Goal: Information Seeking & Learning: Learn about a topic

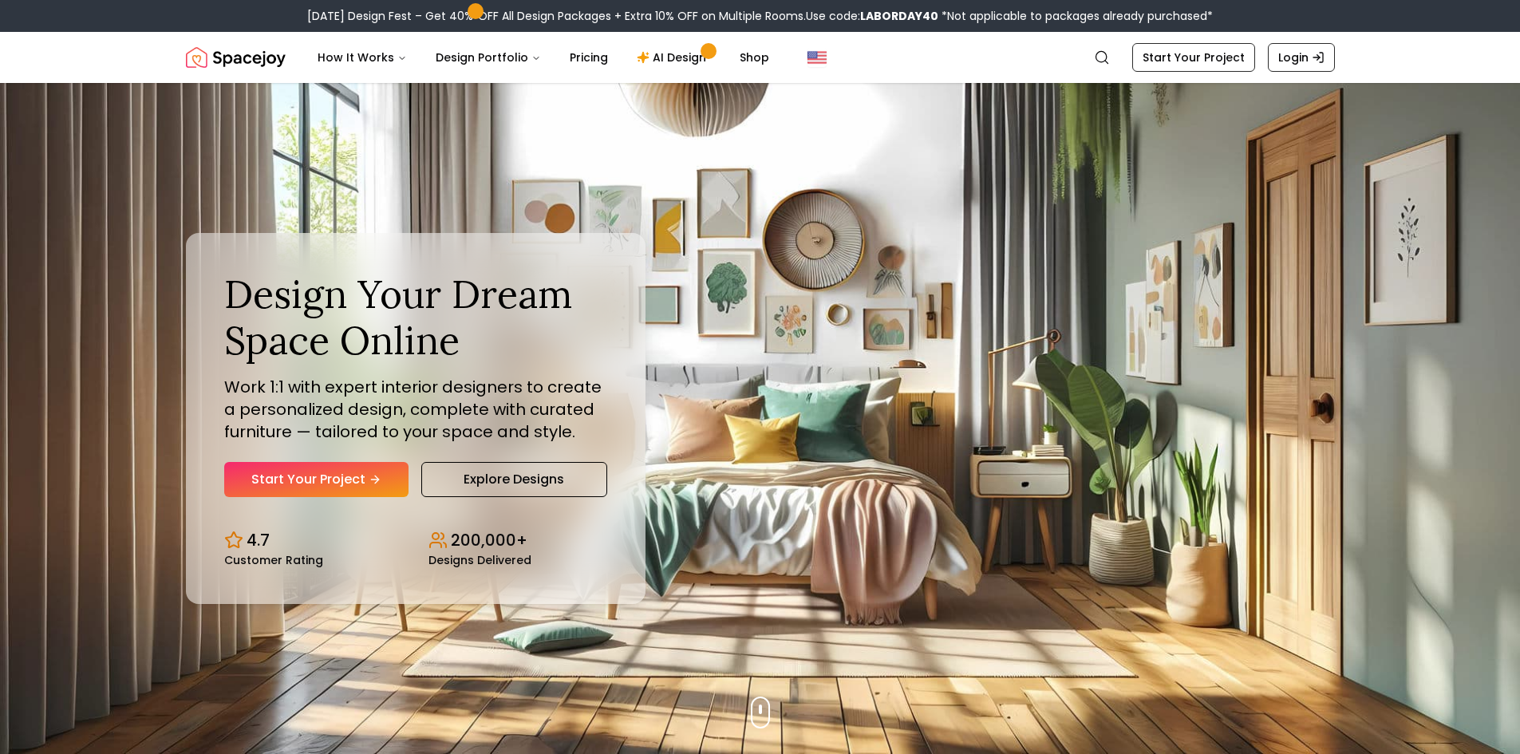
click at [351, 486] on link "Start Your Project" at bounding box center [316, 479] width 184 height 35
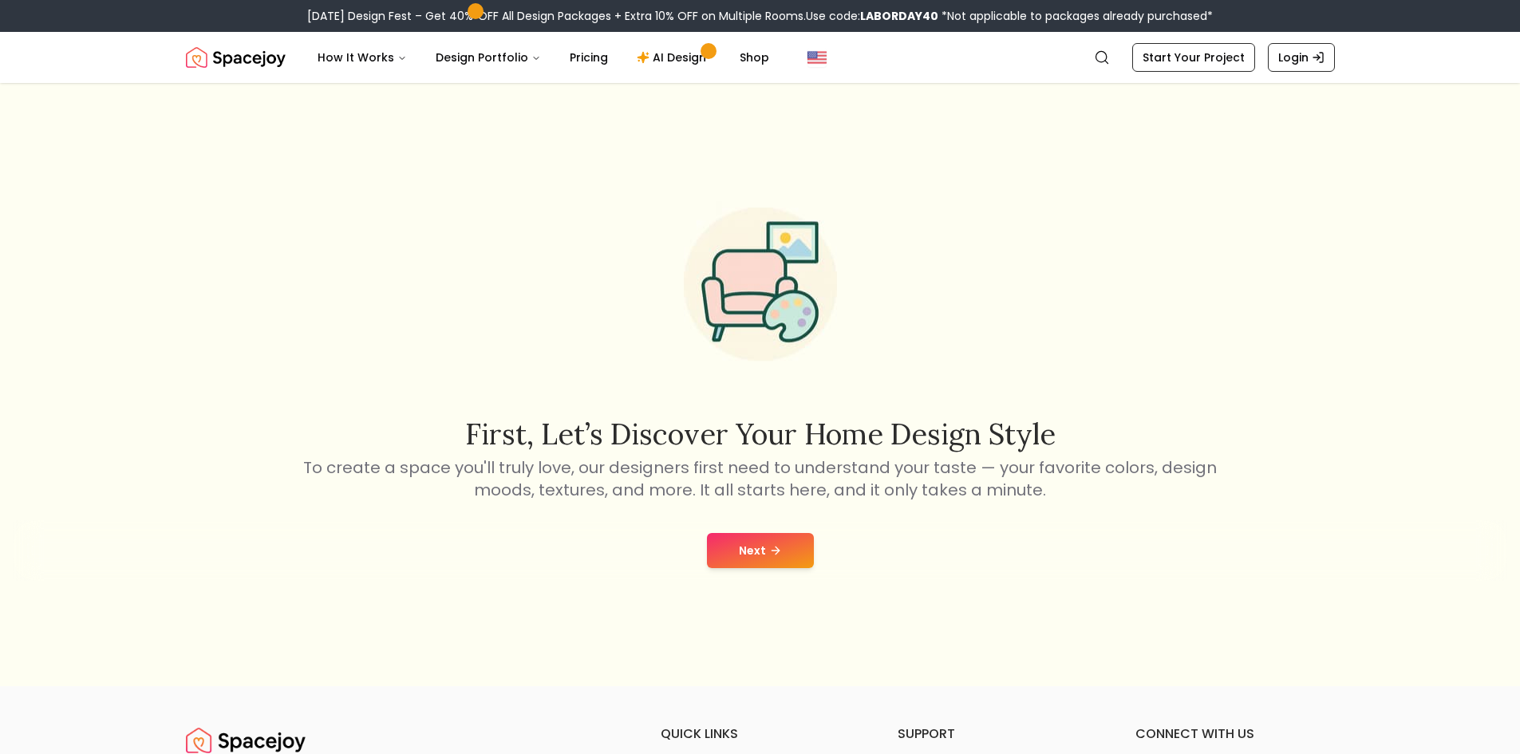
click at [732, 549] on button "Next" at bounding box center [760, 550] width 107 height 35
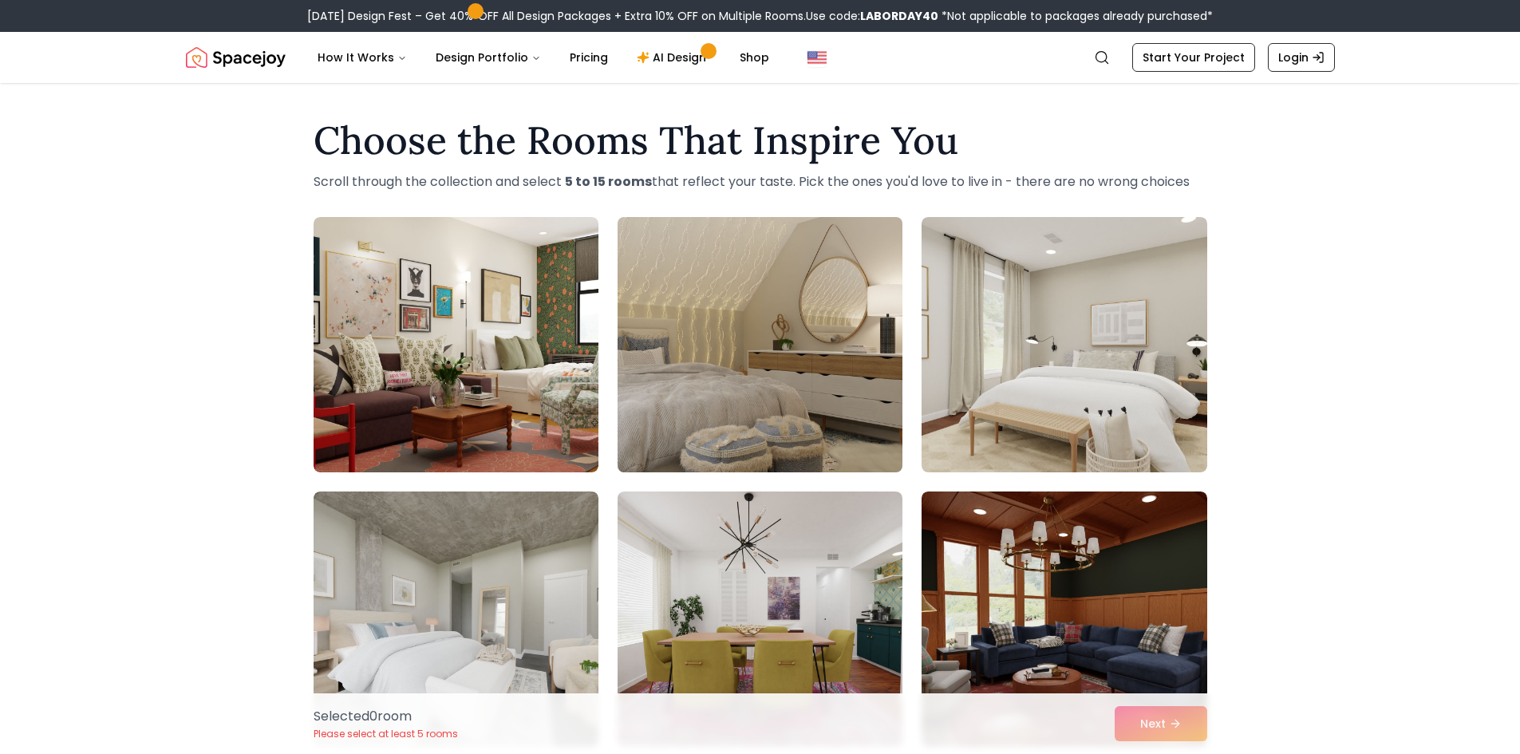
click at [763, 424] on img at bounding box center [759, 345] width 299 height 268
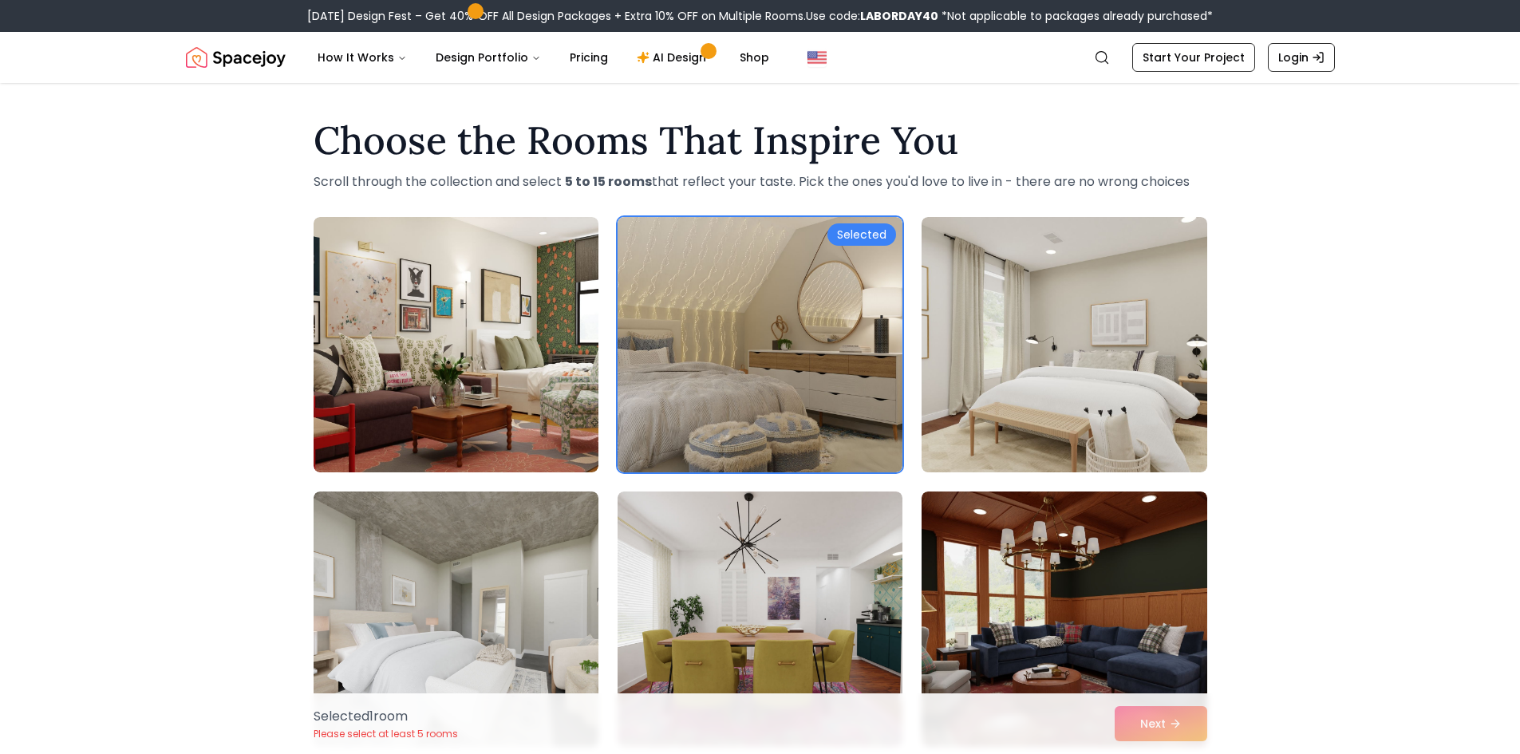
drag, startPoint x: 1519, startPoint y: 169, endPoint x: 1530, endPoint y: 228, distance: 60.1
click at [1460, 210] on div "Choose the Rooms That Inspire You Scroll through the collection and select 5 to…" at bounding box center [760, 709] width 1520 height 1200
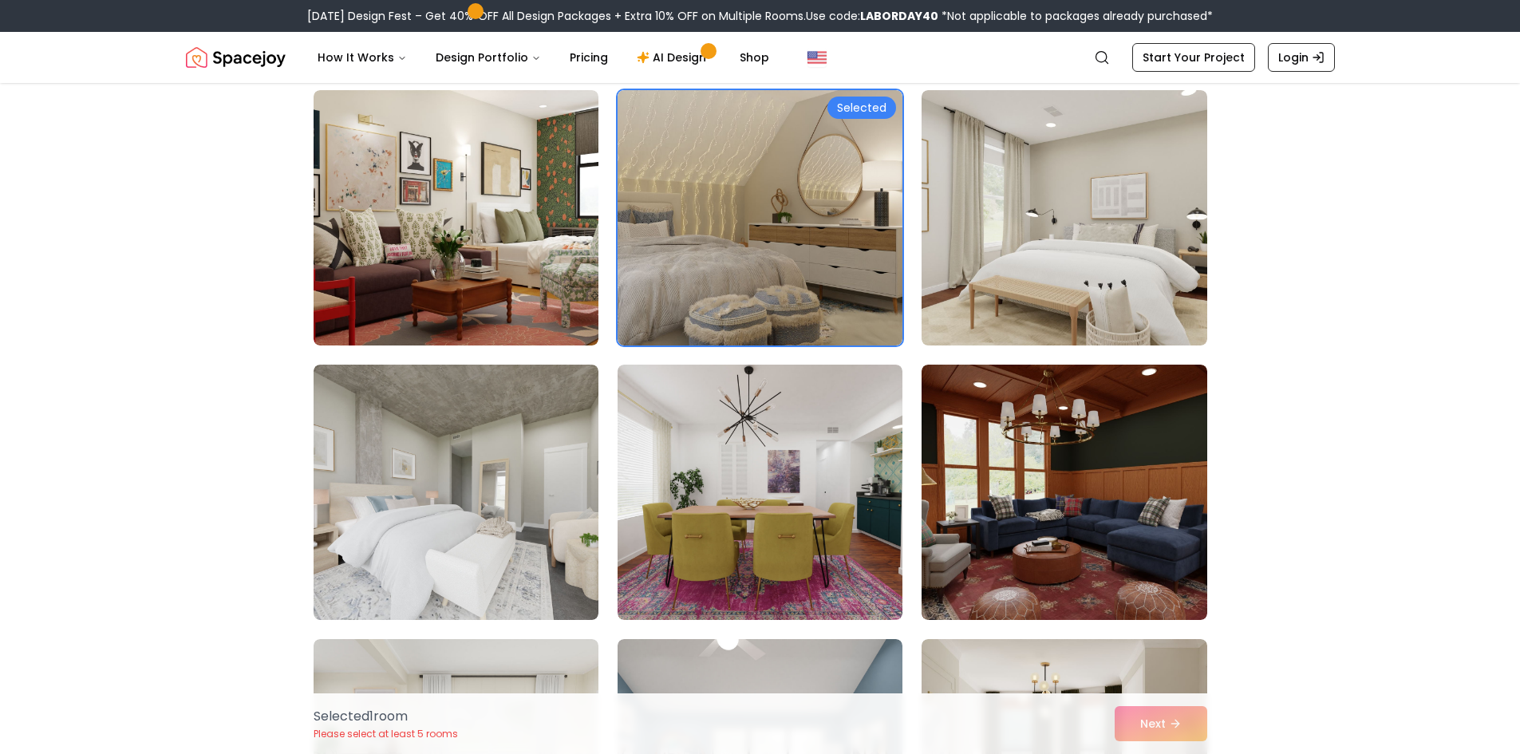
scroll to position [143, 0]
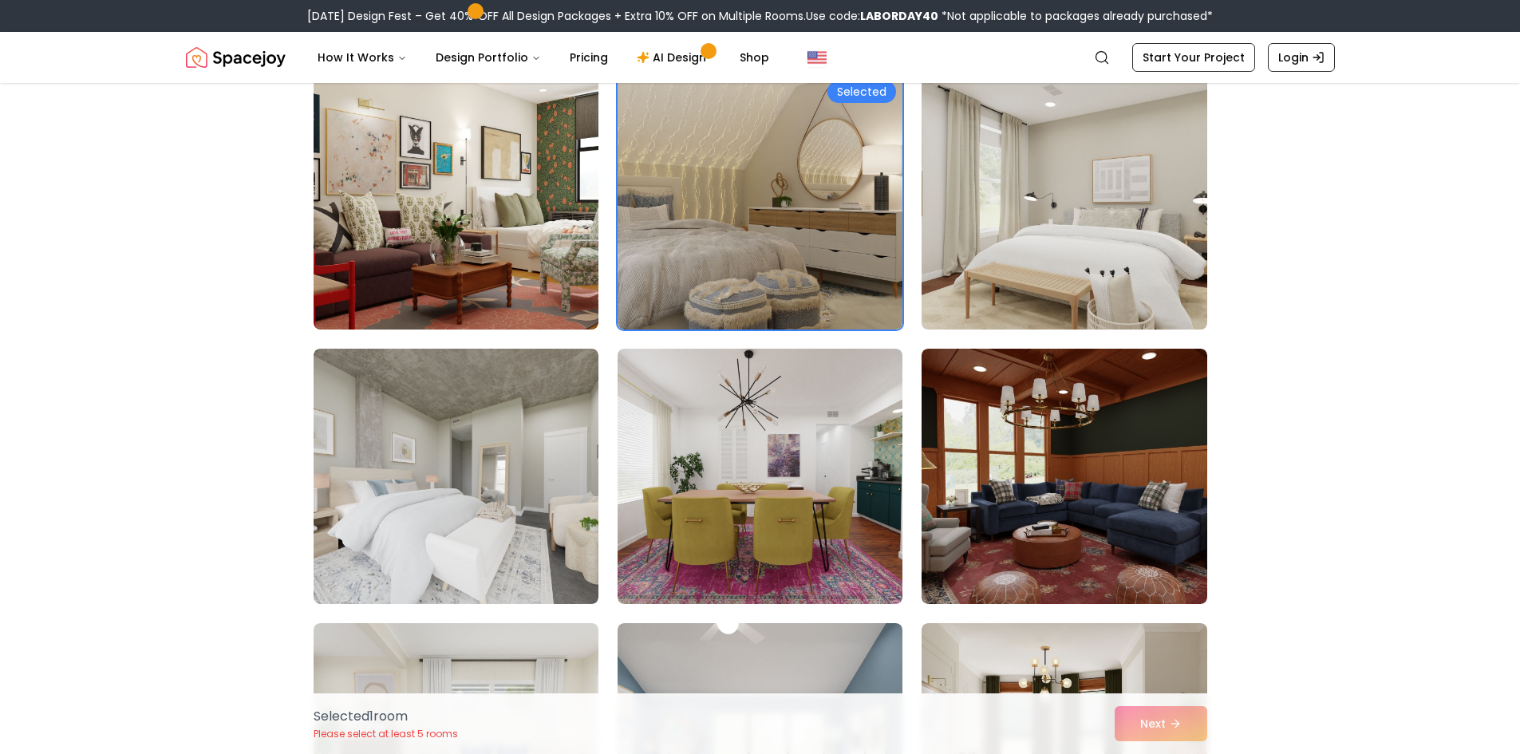
click at [1009, 241] on img at bounding box center [1063, 202] width 299 height 268
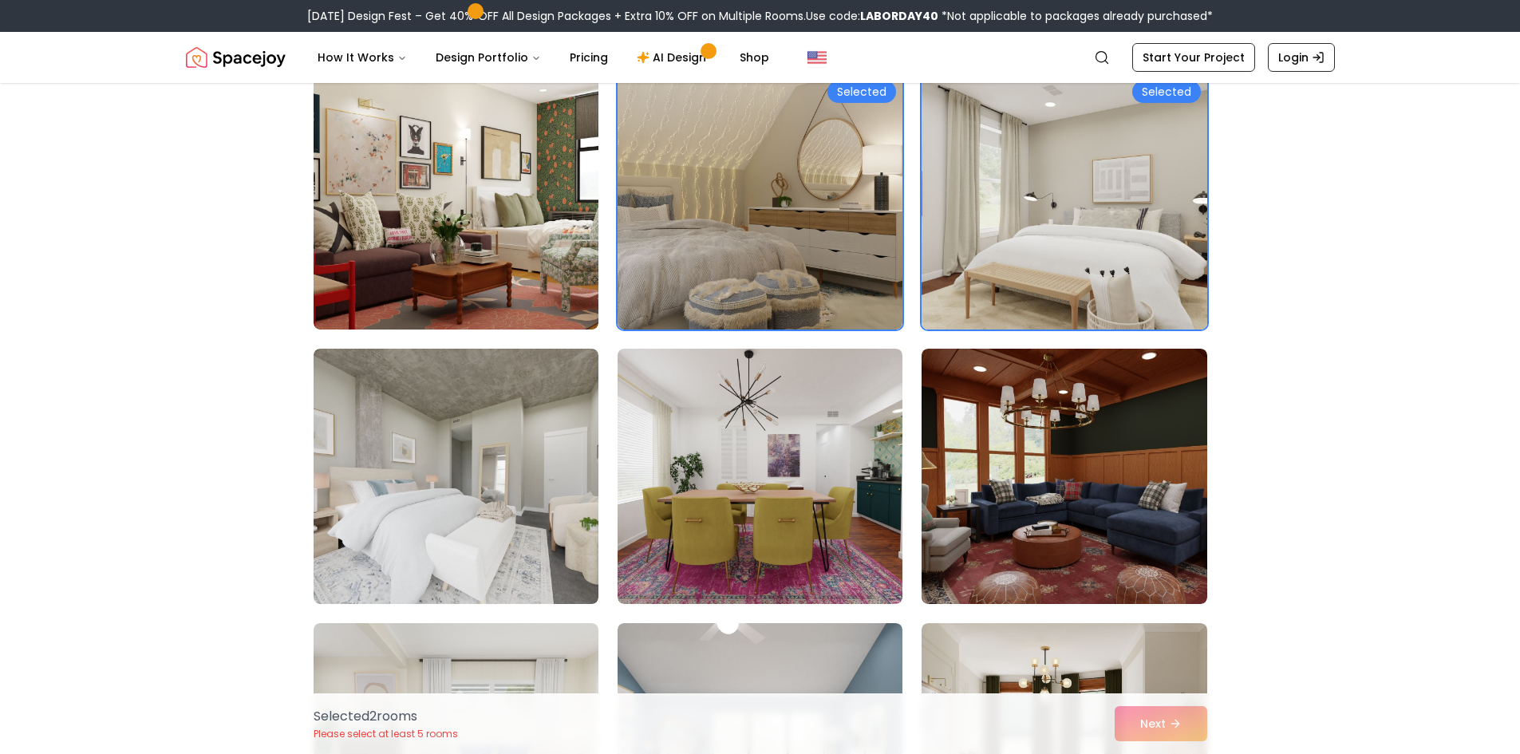
click at [1009, 241] on img at bounding box center [1063, 202] width 299 height 268
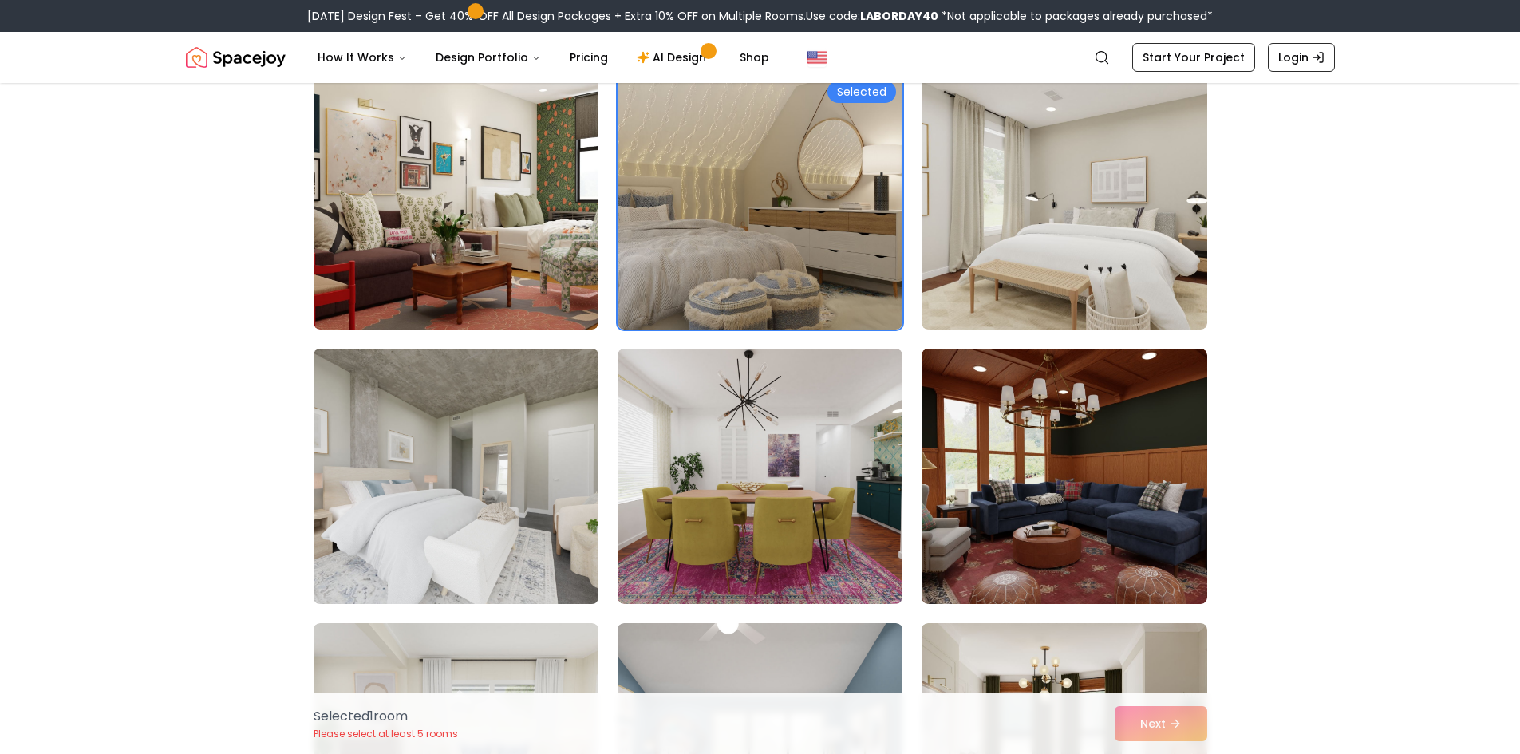
click at [531, 511] on img at bounding box center [455, 476] width 299 height 268
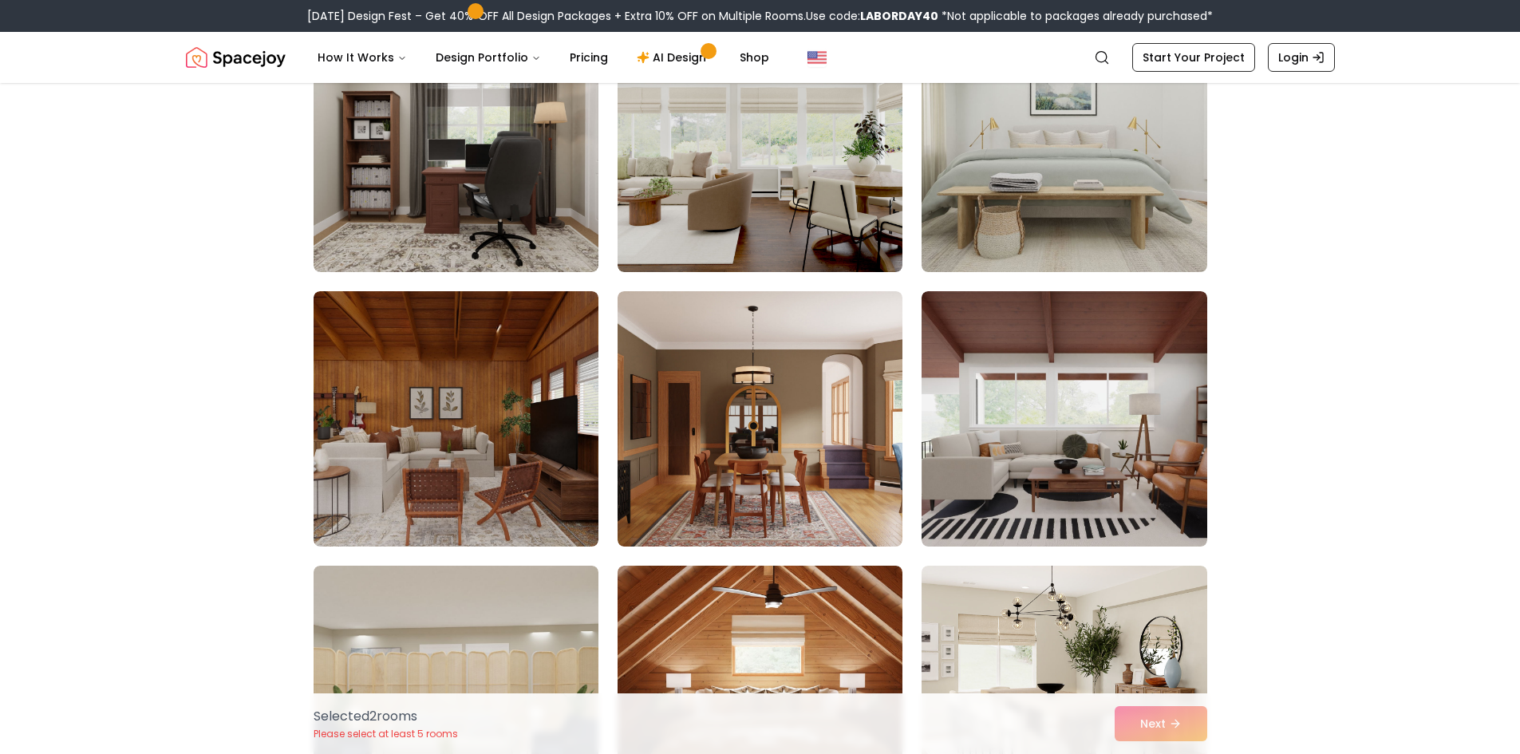
scroll to position [1746, 0]
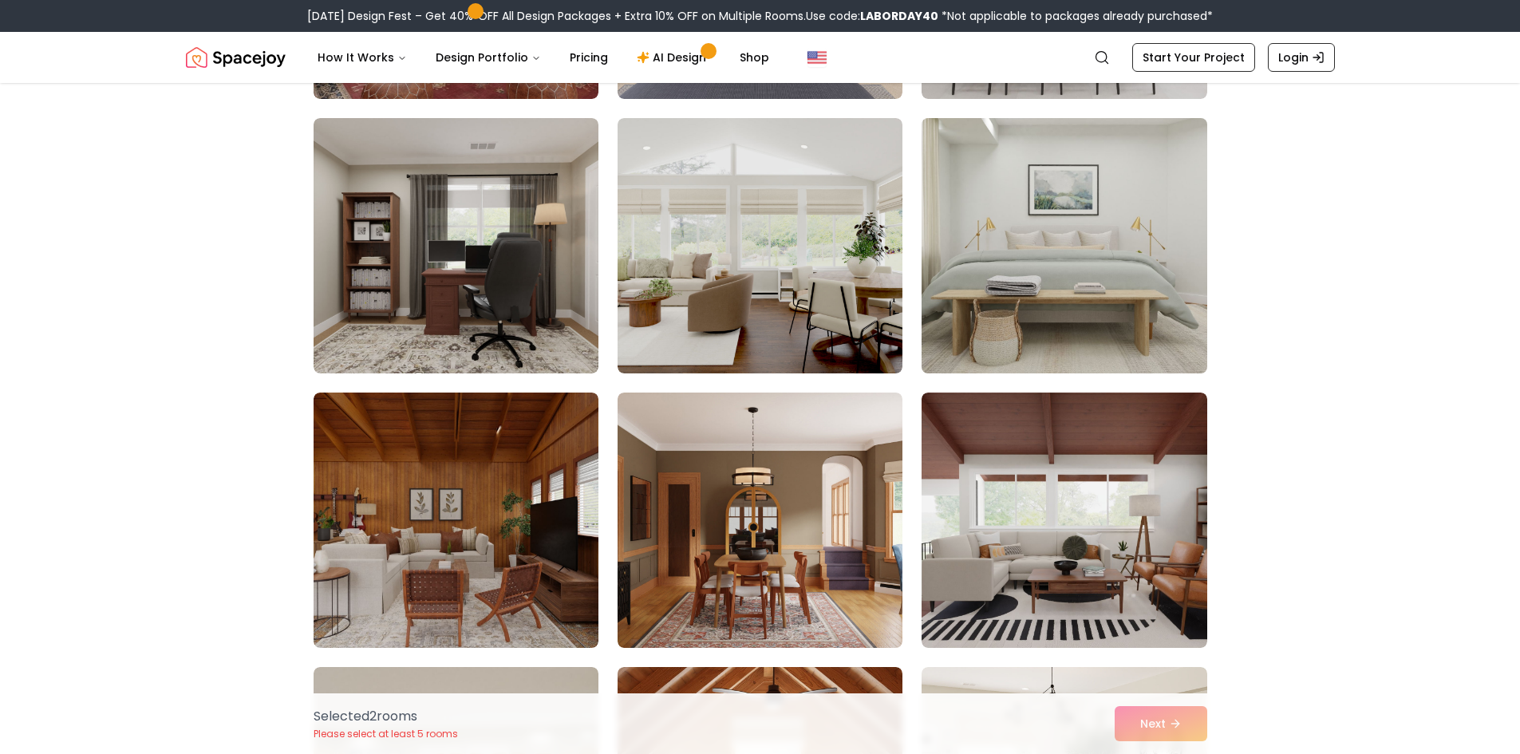
click at [1114, 300] on img at bounding box center [1063, 246] width 299 height 268
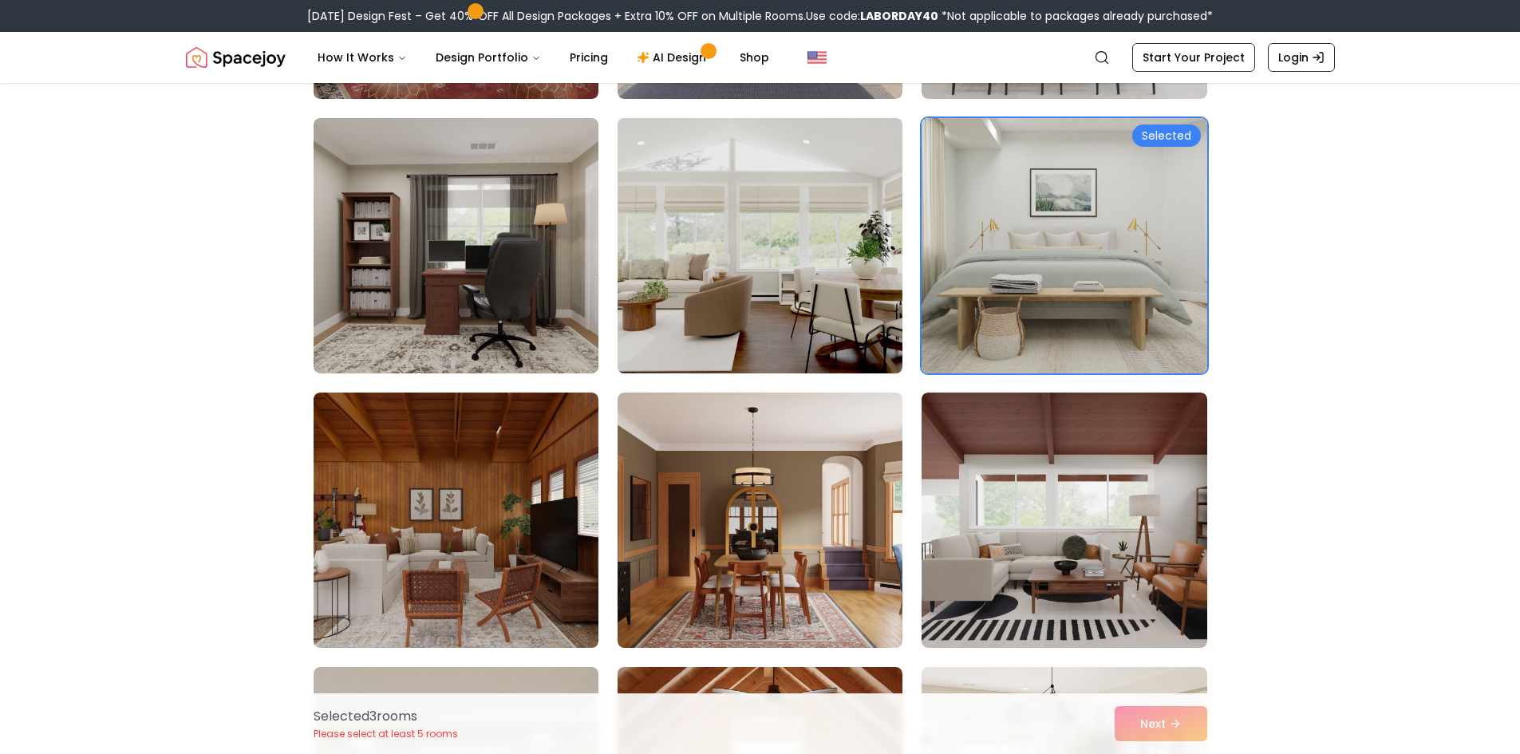
click at [792, 247] on img at bounding box center [759, 246] width 299 height 268
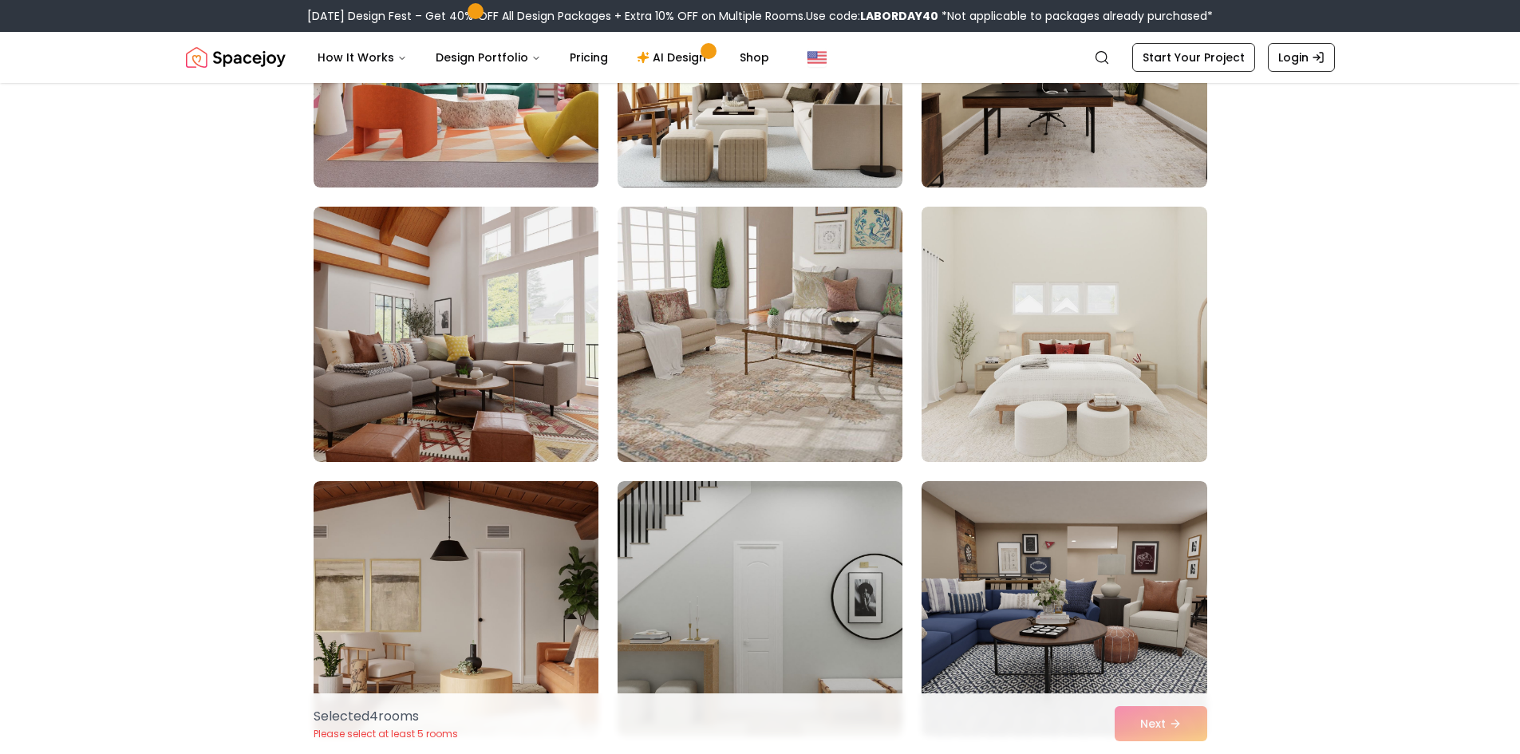
scroll to position [4410, 0]
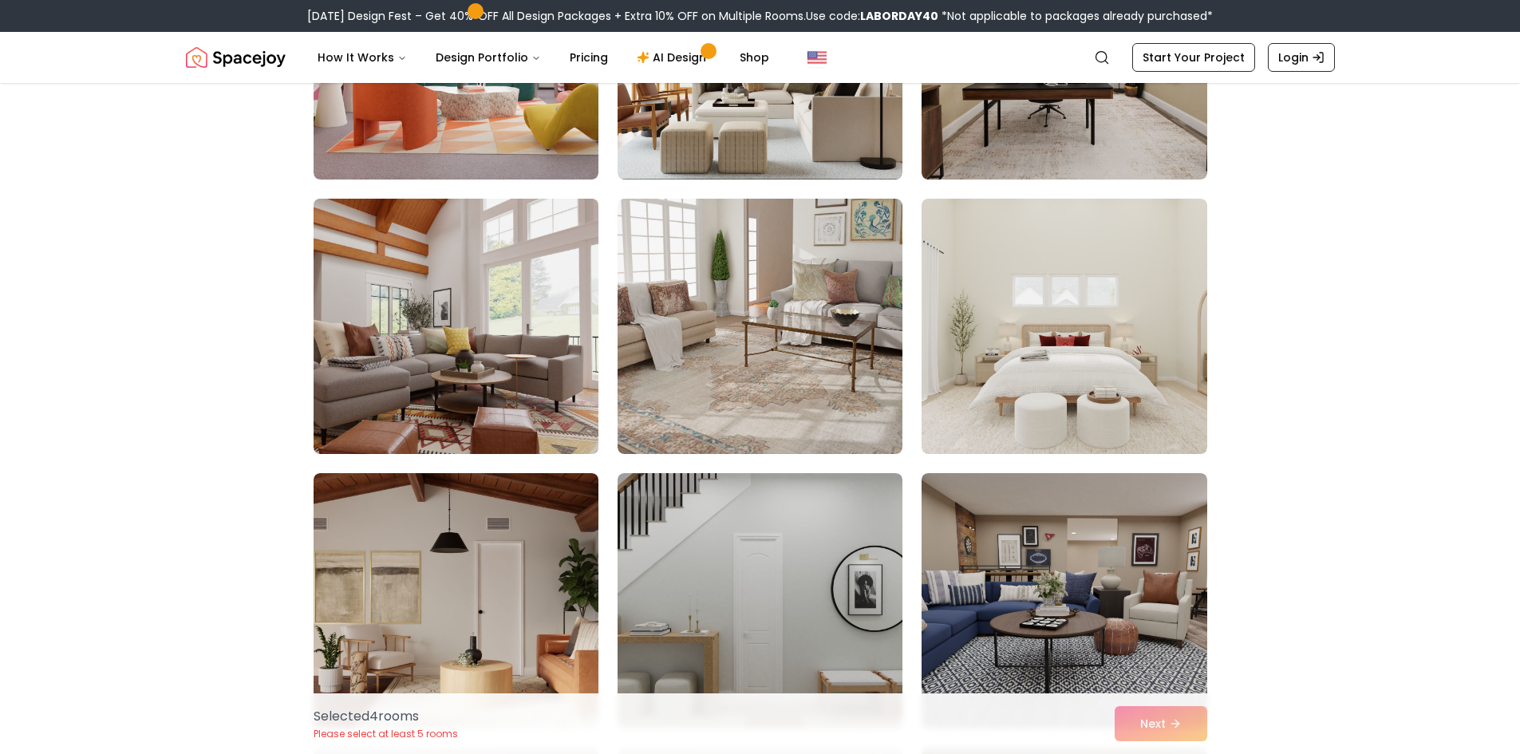
click at [488, 395] on img at bounding box center [455, 326] width 299 height 268
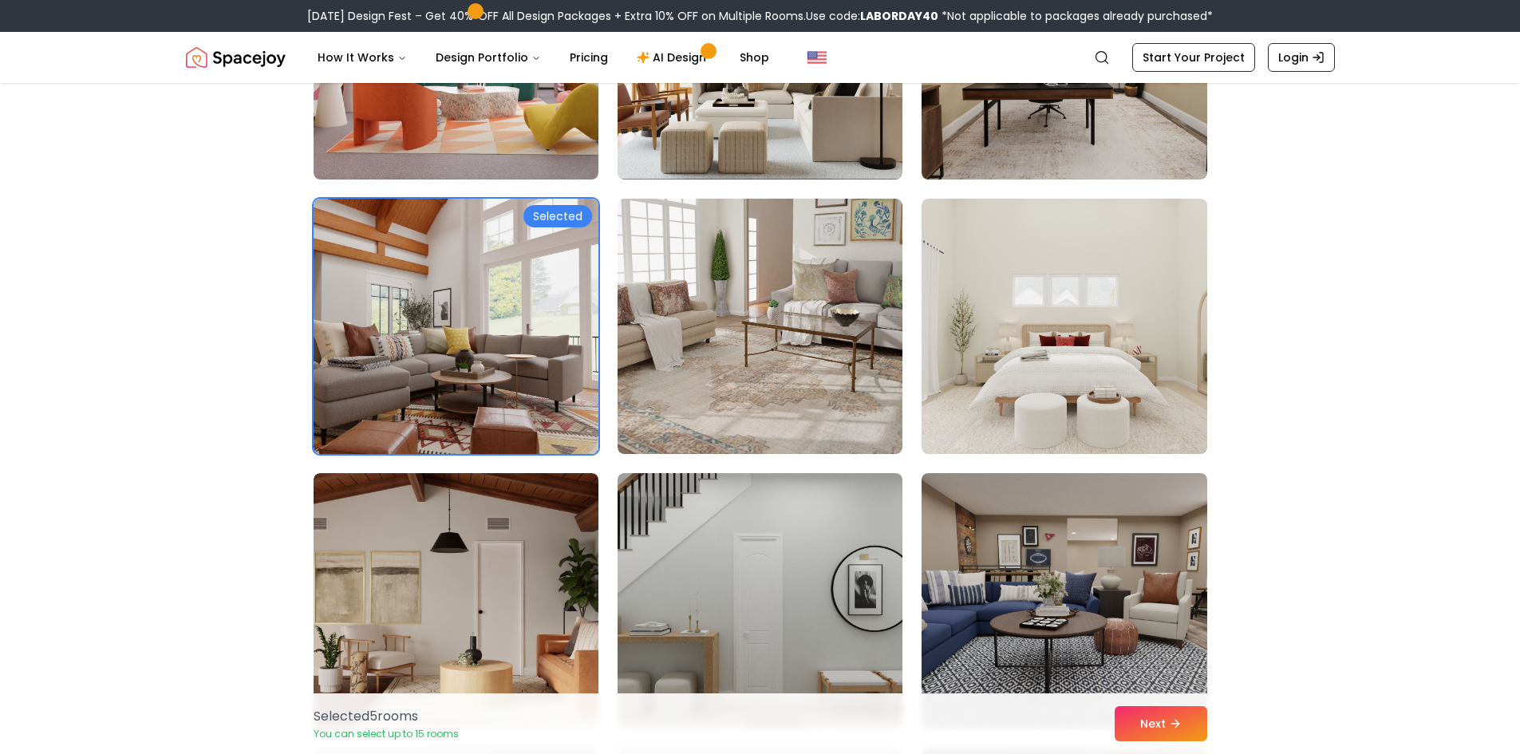
click at [449, 409] on img at bounding box center [455, 326] width 299 height 268
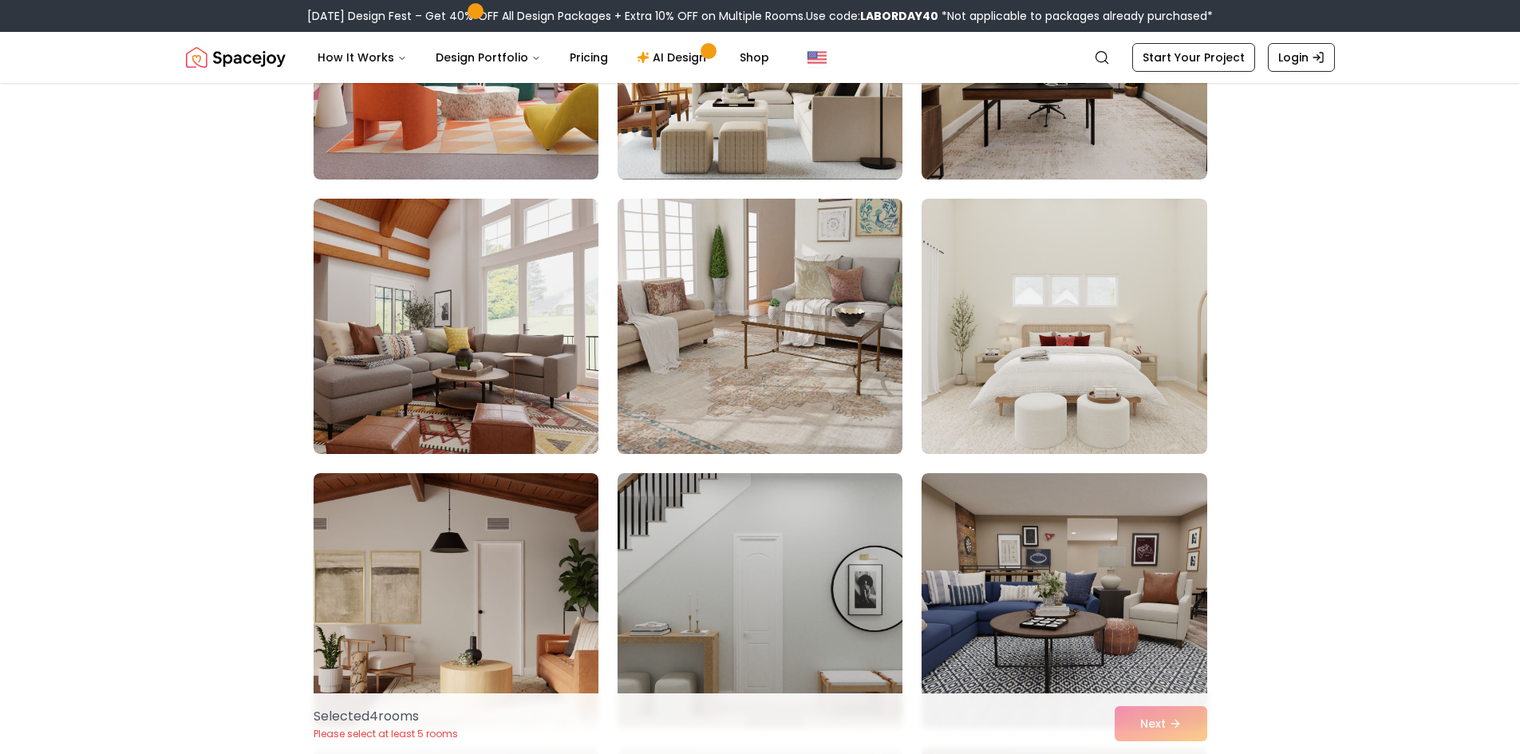
click at [706, 371] on img at bounding box center [759, 326] width 299 height 268
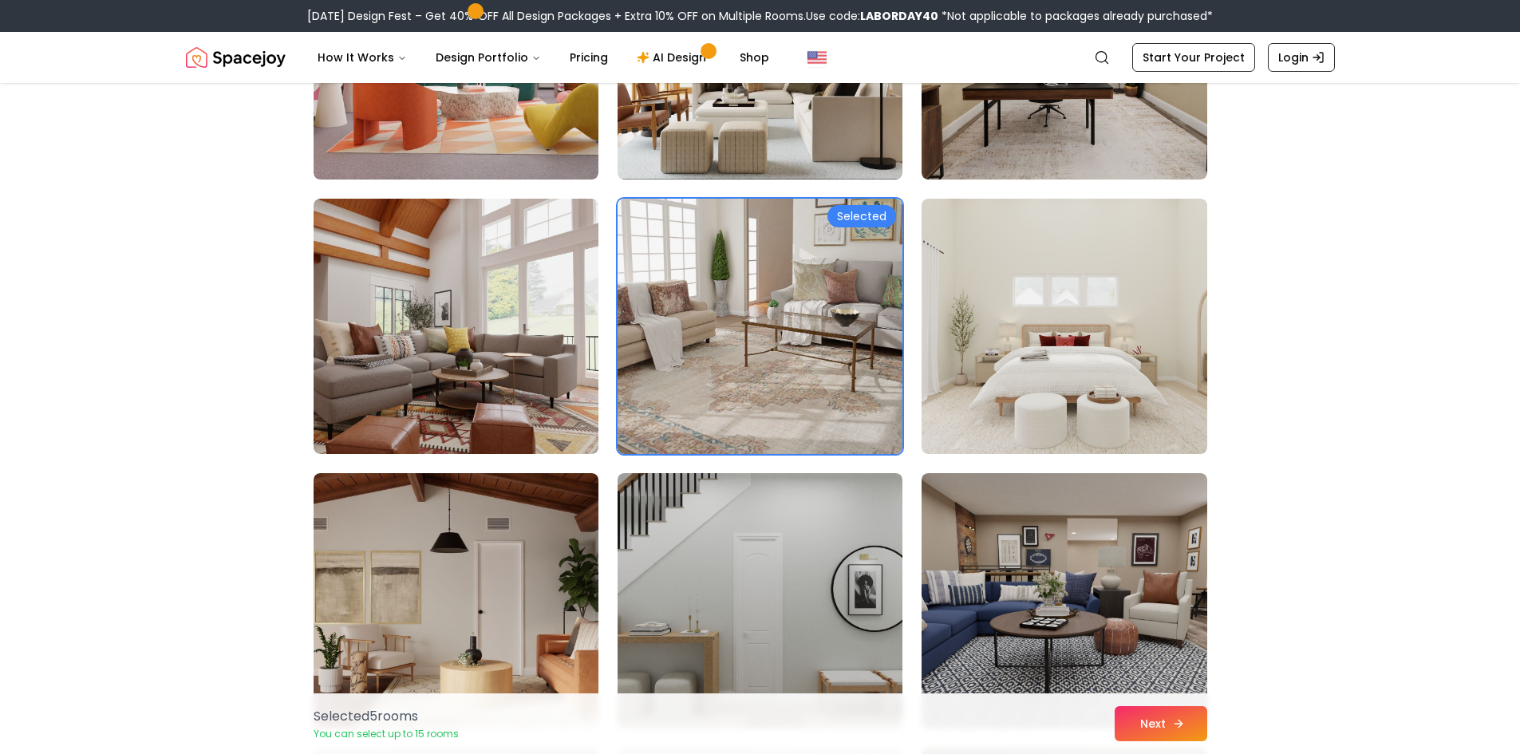
click at [1158, 728] on button "Next" at bounding box center [1161, 723] width 93 height 35
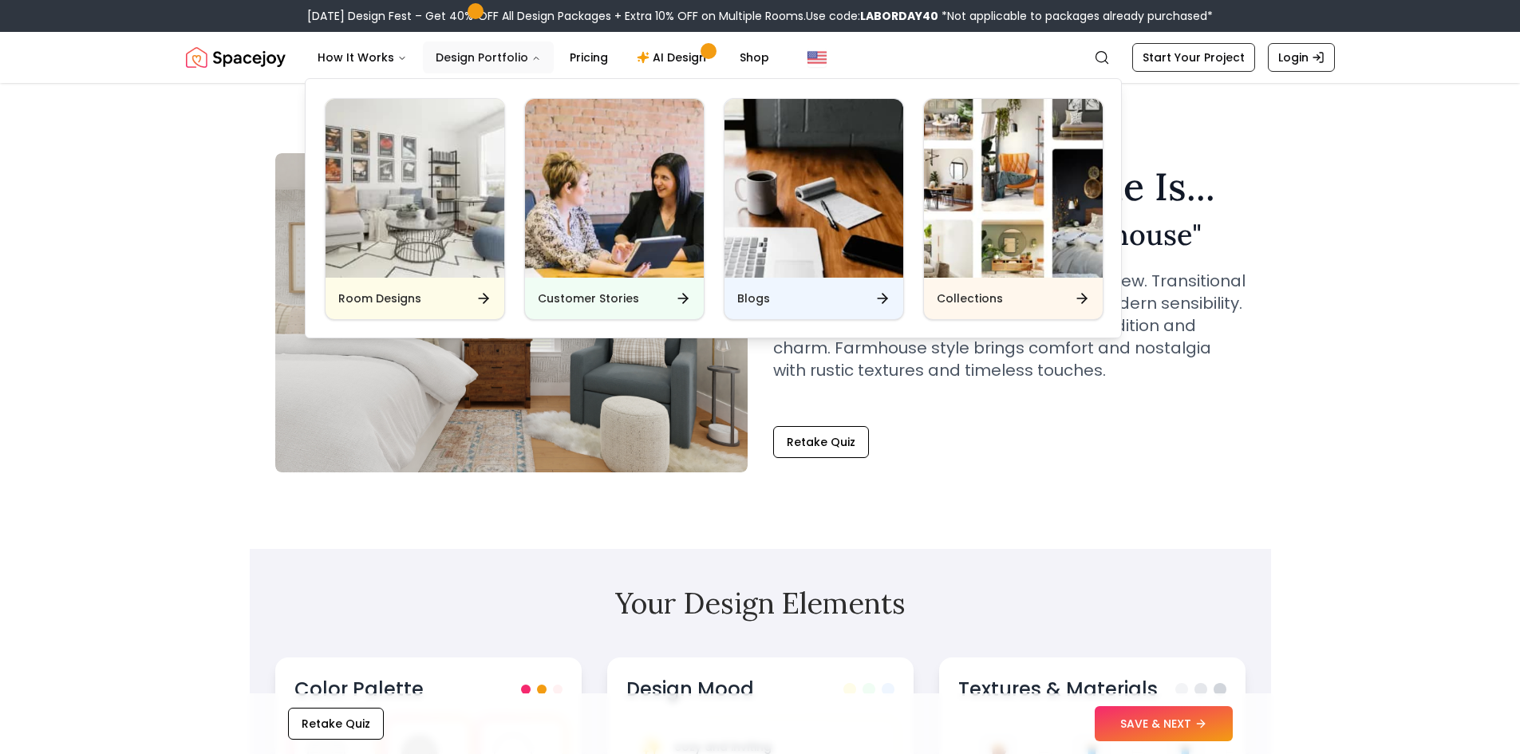
click at [489, 49] on button "Design Portfolio" at bounding box center [488, 57] width 131 height 32
click at [470, 230] on img "Main" at bounding box center [415, 188] width 179 height 179
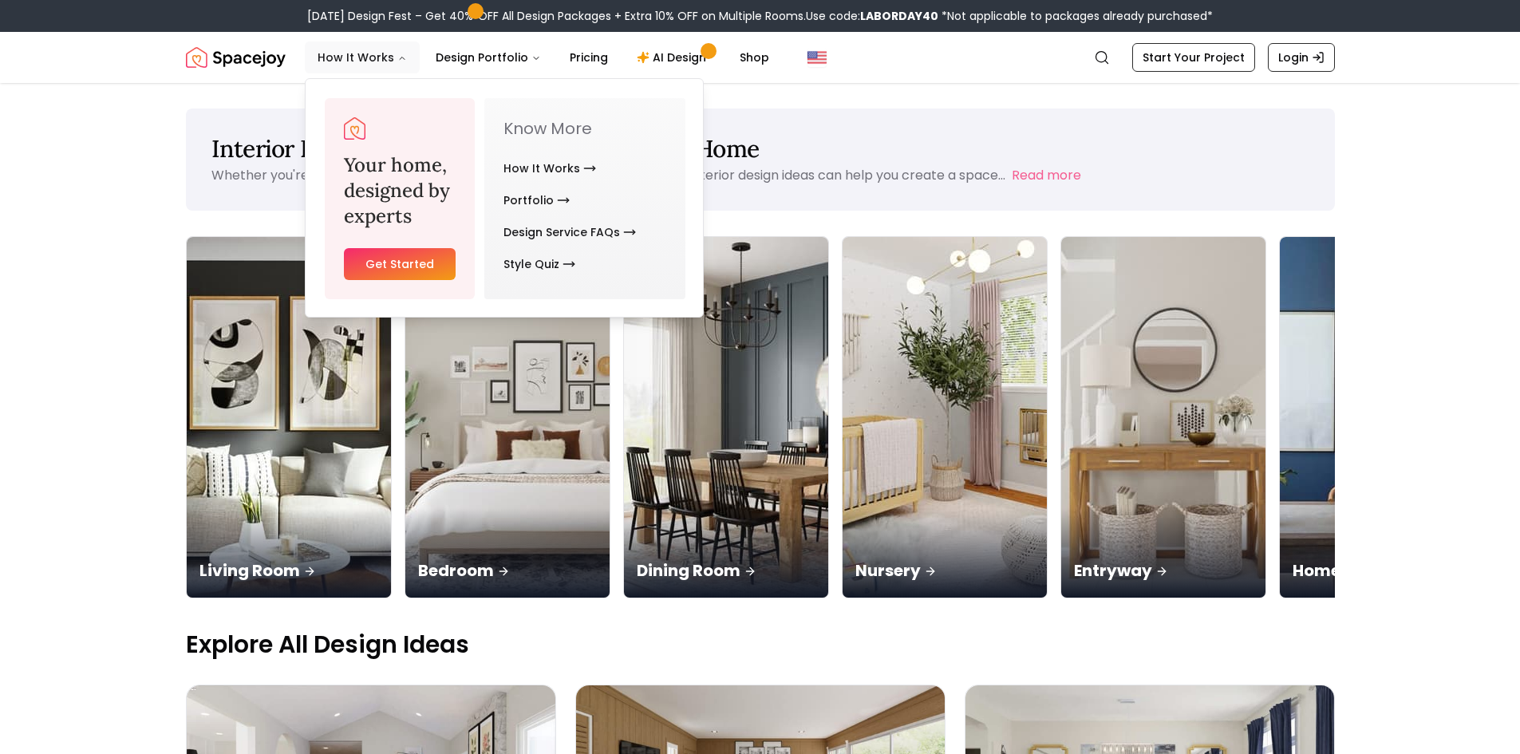
click at [371, 69] on button "How It Works" at bounding box center [362, 57] width 115 height 32
